Goal: Task Accomplishment & Management: Manage account settings

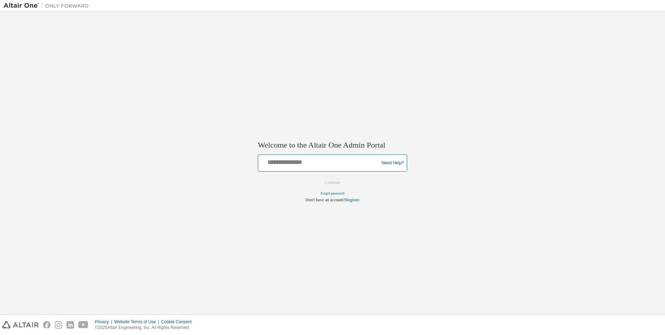
click at [308, 165] on input "text" at bounding box center [319, 161] width 117 height 10
click at [283, 164] on input "text" at bounding box center [319, 161] width 117 height 10
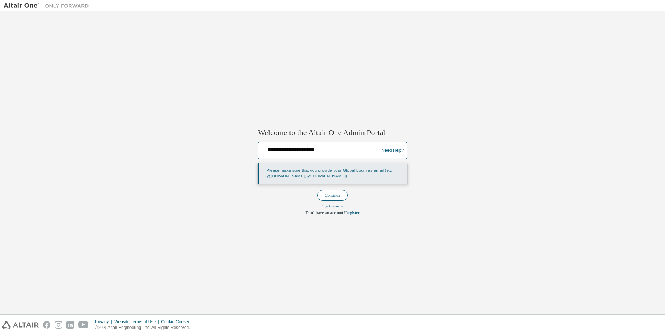
type input "**********"
click at [329, 195] on button "Continue" at bounding box center [332, 195] width 31 height 11
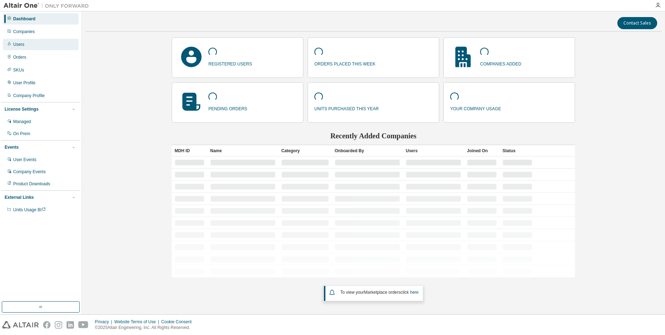
click at [26, 46] on div "Users" at bounding box center [41, 44] width 76 height 11
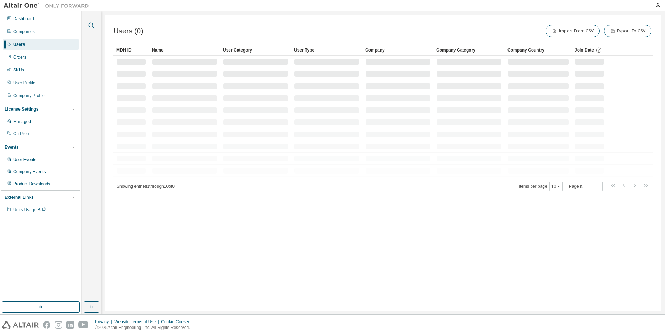
click at [93, 28] on icon "button" at bounding box center [92, 26] width 6 height 6
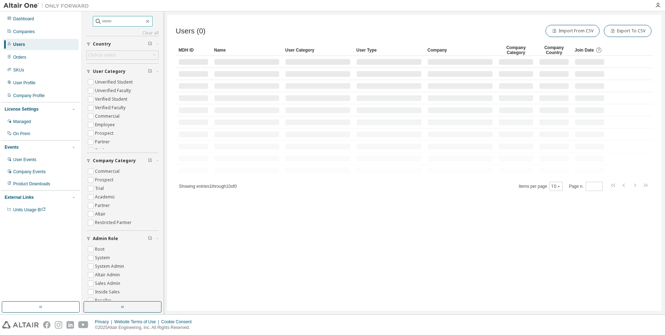
click at [111, 20] on input "text" at bounding box center [123, 21] width 43 height 7
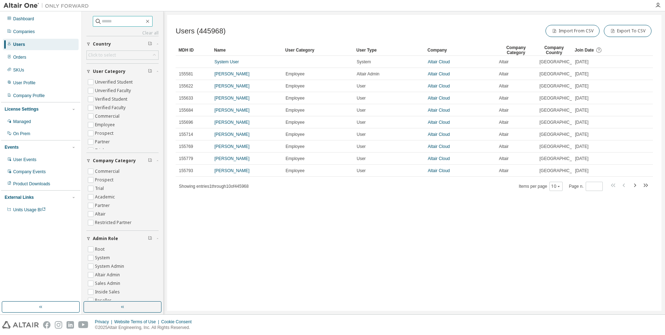
paste input "**********"
type input "**********"
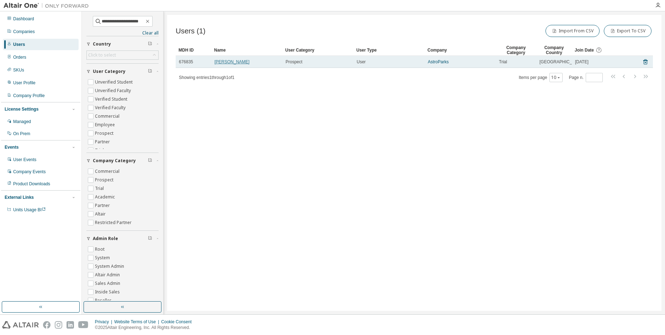
click at [227, 64] on link "George Zucker" at bounding box center [231, 61] width 35 height 5
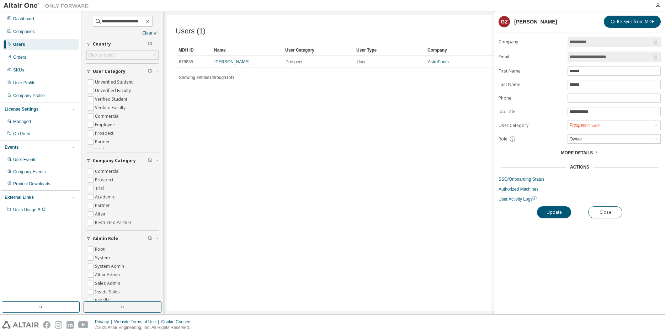
click at [351, 129] on div "Users (1) Import From CSV Export To CSV Clear Load Save Save As Field Operator …" at bounding box center [414, 163] width 494 height 296
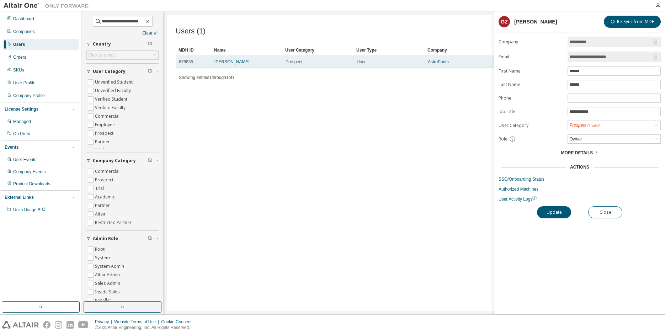
click at [444, 68] on td "AstroParks" at bounding box center [460, 62] width 71 height 12
click at [444, 64] on link "AstroParks" at bounding box center [438, 61] width 21 height 5
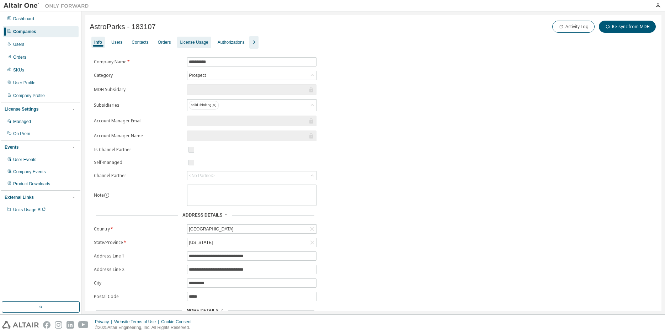
click at [199, 44] on div "License Usage" at bounding box center [194, 42] width 28 height 6
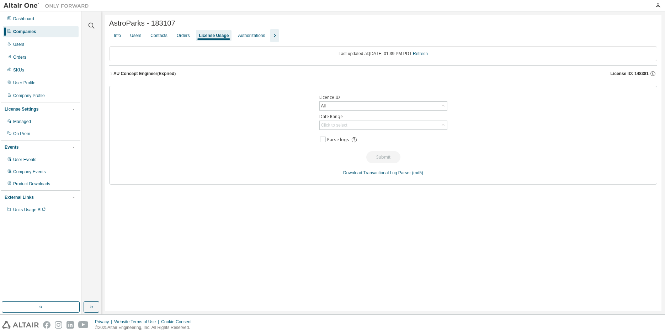
click at [112, 74] on icon "button" at bounding box center [111, 73] width 4 height 4
click at [114, 75] on div "AU Concept Engineer (Expired)" at bounding box center [144, 74] width 62 height 6
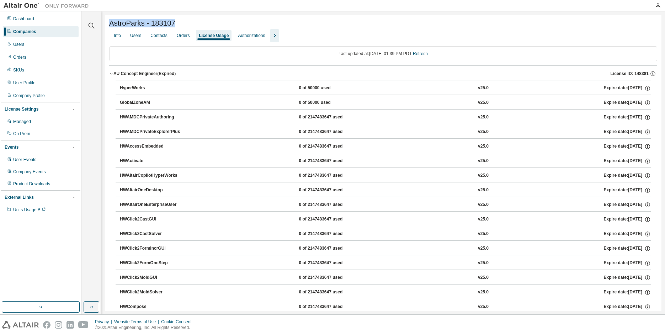
drag, startPoint x: 174, startPoint y: 23, endPoint x: 110, endPoint y: 26, distance: 64.4
click at [110, 26] on div "AstroParks - 183107" at bounding box center [383, 23] width 548 height 8
copy span "AstroParks - 183107"
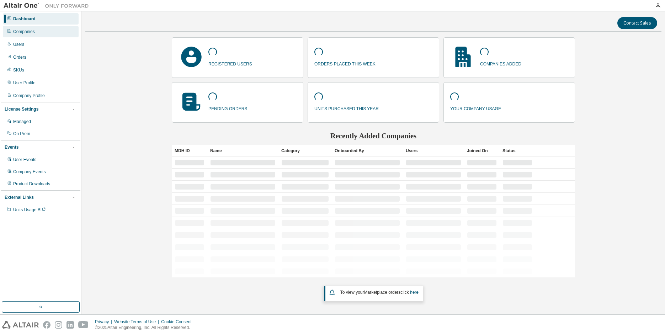
click at [42, 34] on div "Companies" at bounding box center [41, 31] width 76 height 11
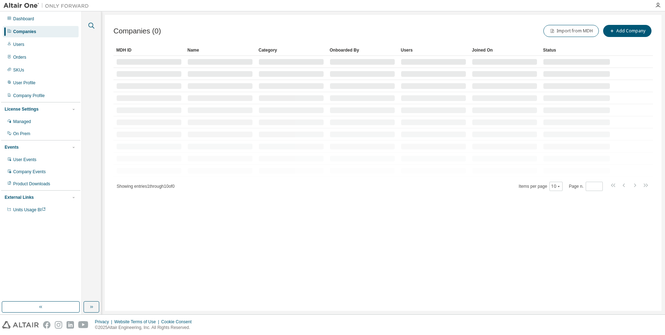
click at [95, 27] on icon "button" at bounding box center [91, 25] width 9 height 9
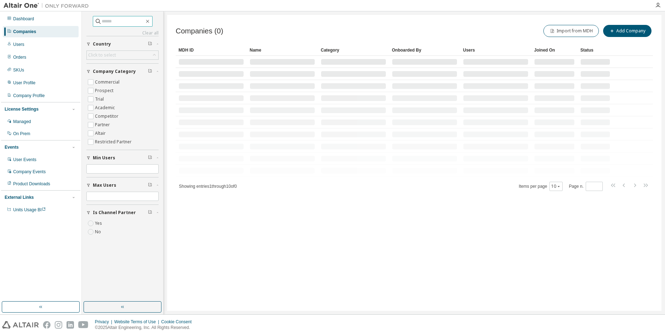
click at [115, 20] on input "text" at bounding box center [123, 21] width 43 height 7
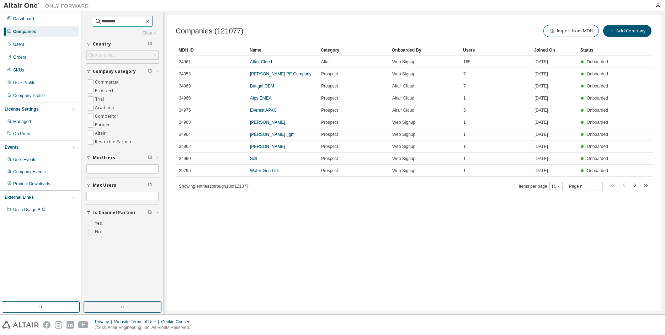
type input "********"
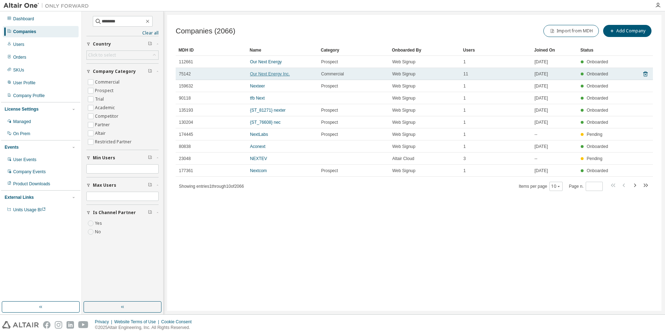
click at [276, 75] on link "Our Next Energy Inc." at bounding box center [270, 73] width 40 height 5
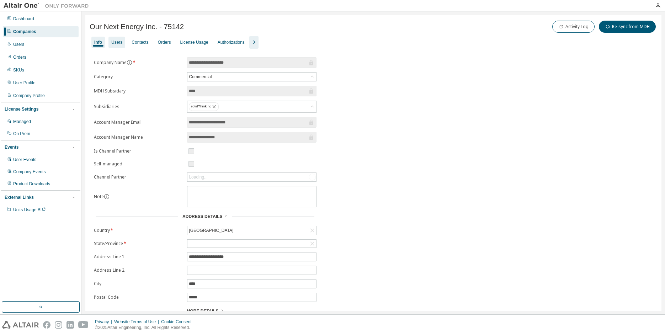
click at [115, 44] on div "Users" at bounding box center [116, 42] width 11 height 6
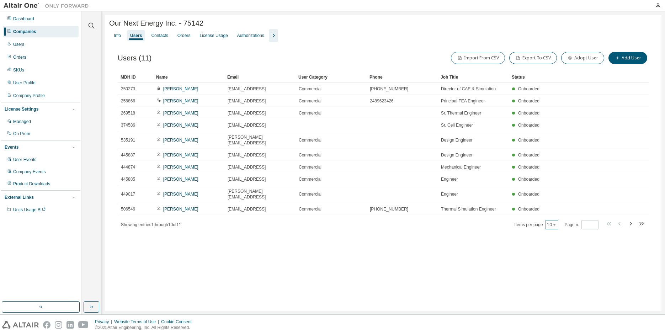
click at [554, 223] on icon "button" at bounding box center [554, 225] width 4 height 4
click at [556, 253] on div "50" at bounding box center [573, 249] width 57 height 9
click at [180, 79] on div "Name" at bounding box center [188, 76] width 65 height 11
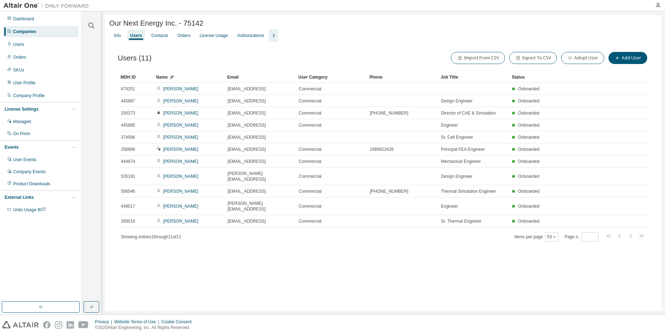
click at [180, 79] on div "Name" at bounding box center [188, 76] width 65 height 11
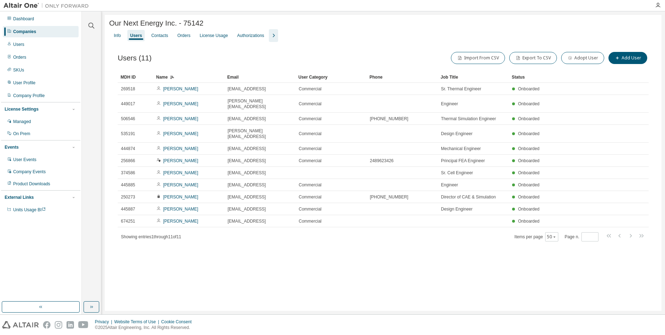
click at [55, 32] on div "Companies" at bounding box center [41, 31] width 76 height 11
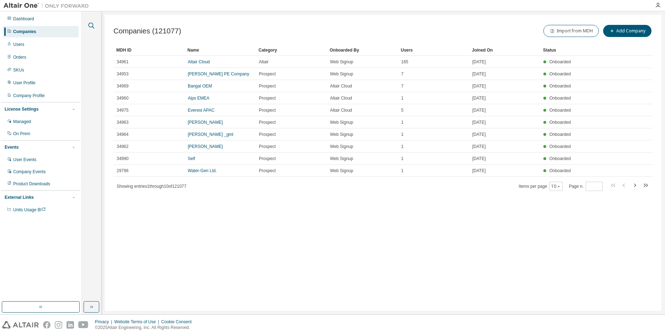
click at [92, 26] on icon "button" at bounding box center [91, 25] width 9 height 9
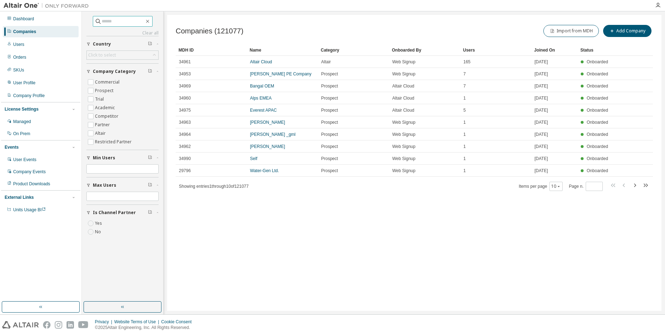
click at [105, 24] on input "text" at bounding box center [123, 21] width 43 height 7
type input "******"
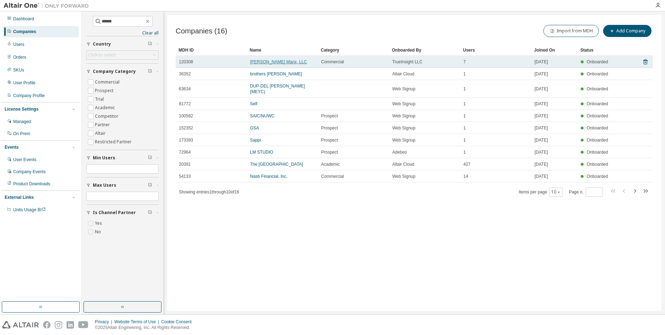
click at [265, 61] on link "[PERSON_NAME] Manx, LLC" at bounding box center [278, 61] width 57 height 5
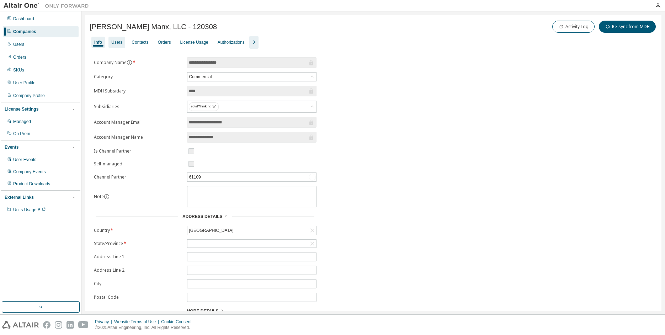
click at [117, 45] on div "Users" at bounding box center [116, 42] width 11 height 6
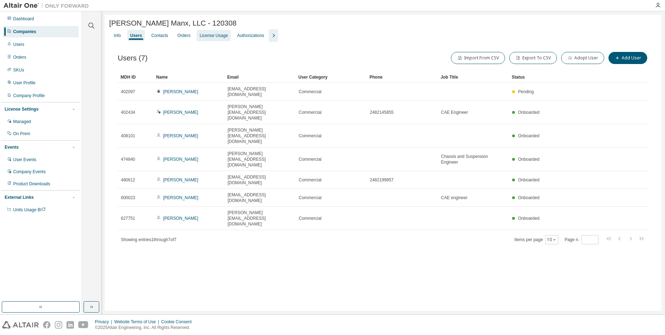
click at [212, 39] on div "License Usage" at bounding box center [214, 35] width 34 height 11
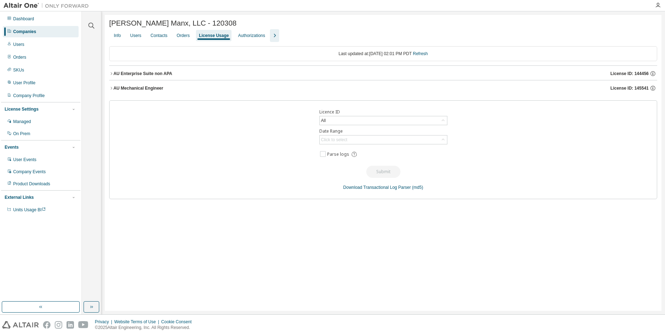
click at [113, 73] on icon "button" at bounding box center [111, 73] width 4 height 4
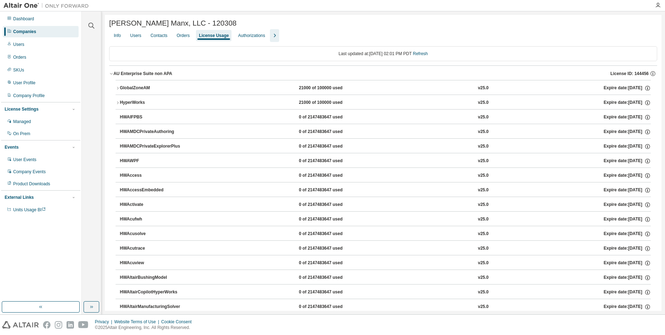
click at [118, 90] on icon "button" at bounding box center [118, 88] width 4 height 4
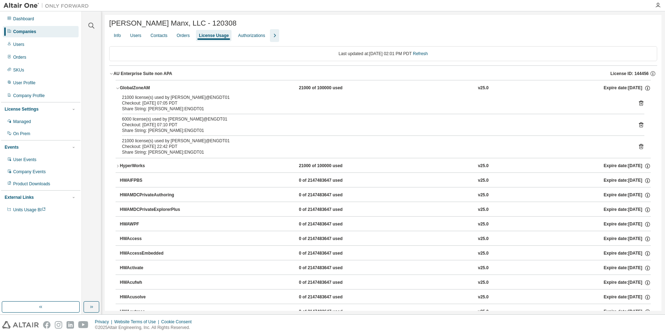
click at [112, 74] on icon "button" at bounding box center [111, 73] width 4 height 4
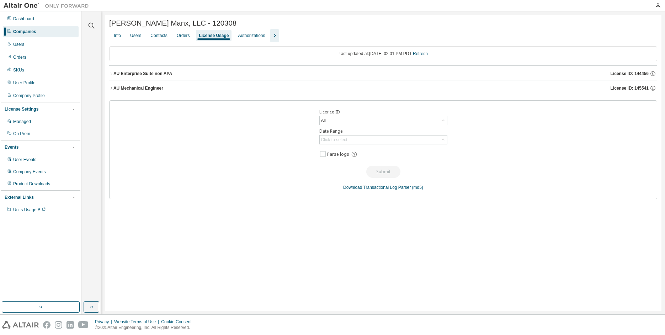
click at [113, 90] on icon "button" at bounding box center [111, 88] width 4 height 4
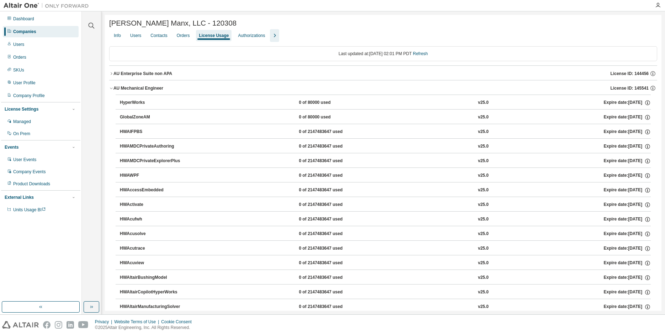
click at [113, 89] on icon "button" at bounding box center [111, 88] width 4 height 4
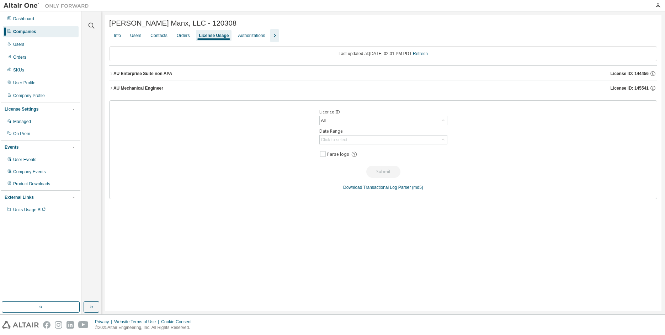
click at [113, 74] on icon "button" at bounding box center [111, 73] width 4 height 4
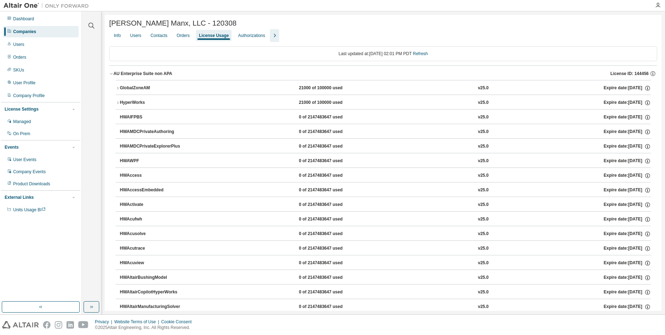
click at [111, 75] on icon "button" at bounding box center [111, 73] width 4 height 4
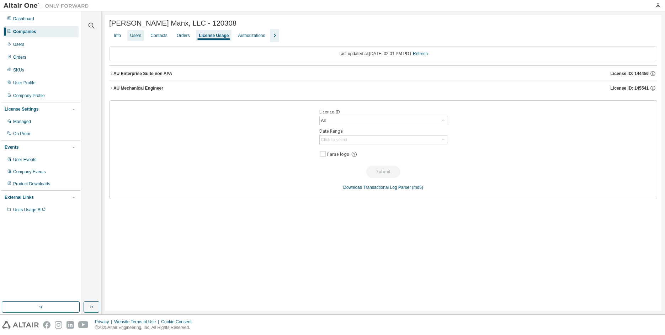
click at [136, 38] on div "Users" at bounding box center [135, 36] width 11 height 6
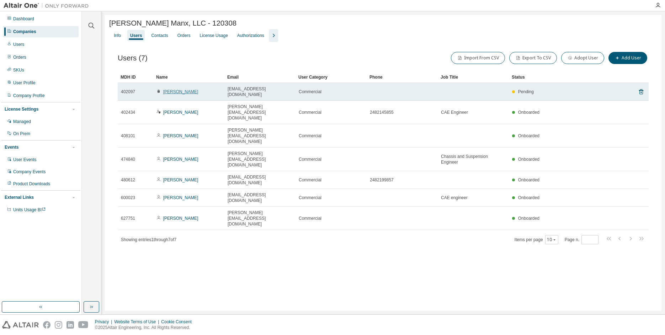
click at [180, 91] on link "[PERSON_NAME]" at bounding box center [180, 91] width 35 height 5
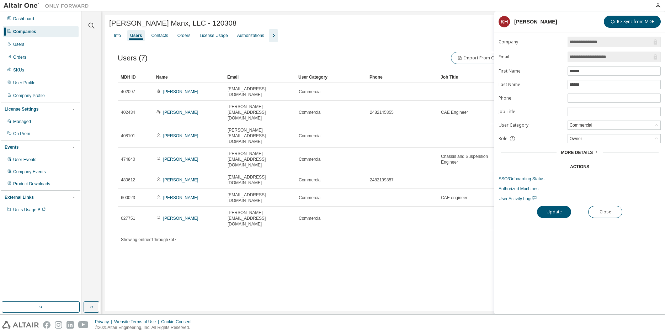
click at [592, 155] on span "More Details" at bounding box center [577, 152] width 32 height 5
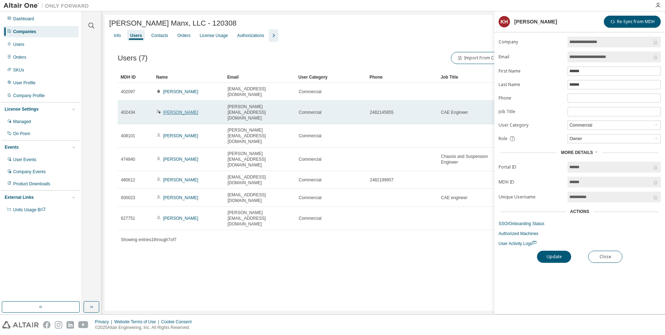
click at [176, 110] on link "[PERSON_NAME]" at bounding box center [180, 112] width 35 height 5
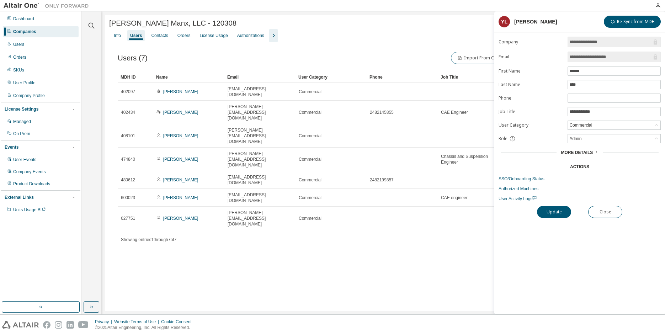
click at [594, 154] on div "More Details" at bounding box center [579, 153] width 37 height 6
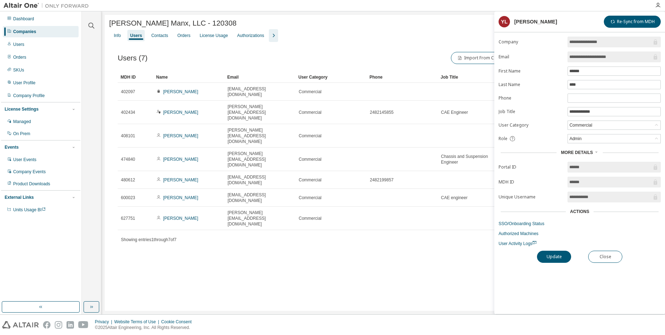
click at [594, 154] on div "More Details" at bounding box center [579, 153] width 37 height 6
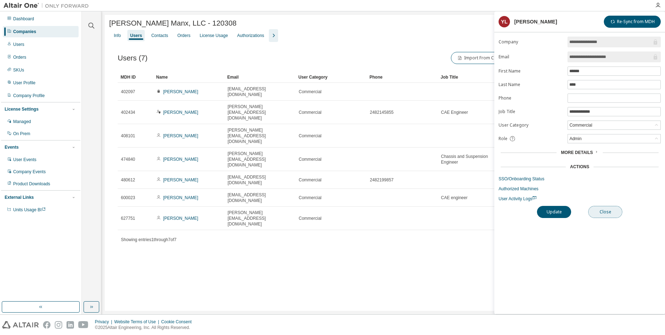
click at [601, 214] on button "Close" at bounding box center [605, 212] width 34 height 12
